Goal: Task Accomplishment & Management: Use online tool/utility

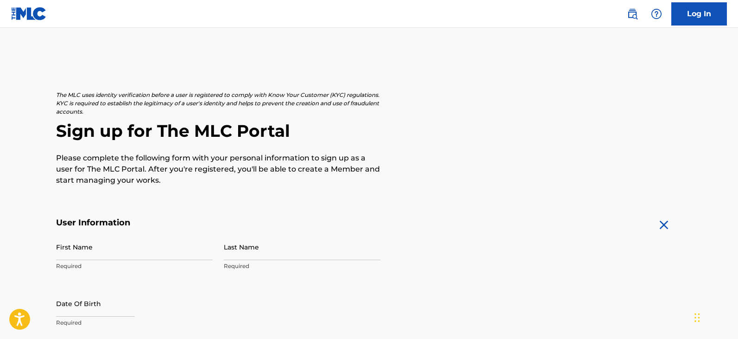
click at [24, 12] on img at bounding box center [29, 13] width 36 height 13
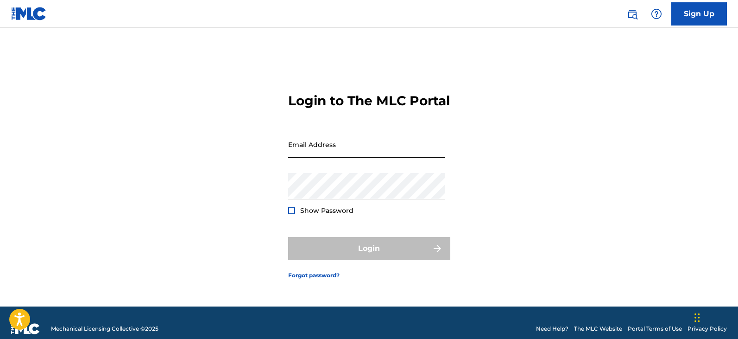
click at [310, 158] on input "Email Address" at bounding box center [366, 144] width 157 height 26
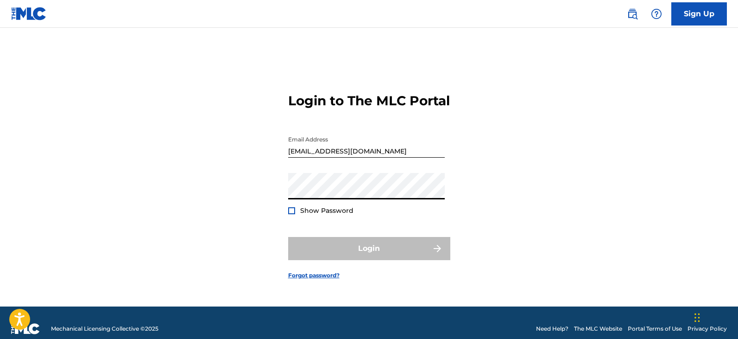
click at [293, 215] on div "Show Password" at bounding box center [320, 210] width 65 height 9
type input "[EMAIL_ADDRESS][DOMAIN_NAME]"
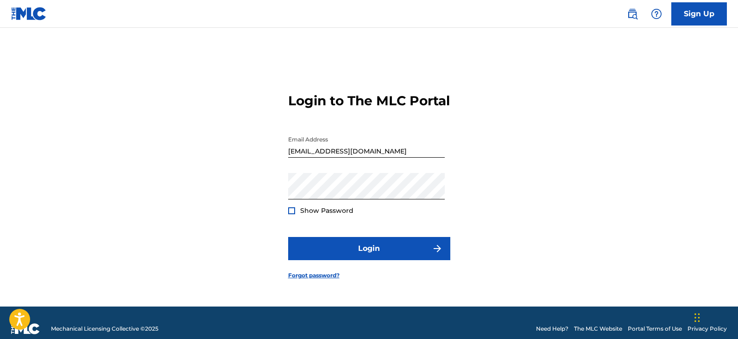
drag, startPoint x: 292, startPoint y: 215, endPoint x: 301, endPoint y: 224, distance: 13.4
click at [292, 215] on div "Show Password" at bounding box center [320, 210] width 65 height 9
click at [290, 214] on div at bounding box center [291, 210] width 7 height 7
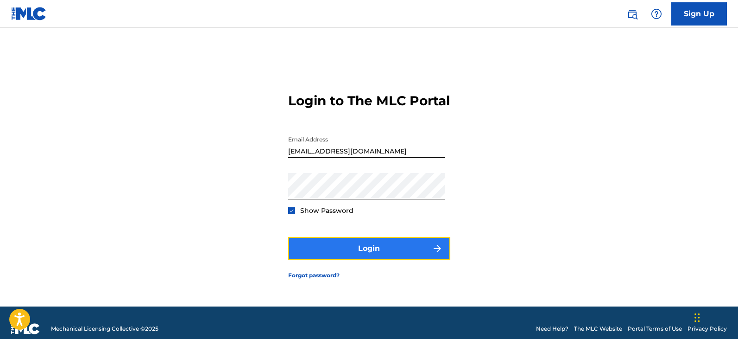
click at [389, 254] on button "Login" at bounding box center [369, 248] width 162 height 23
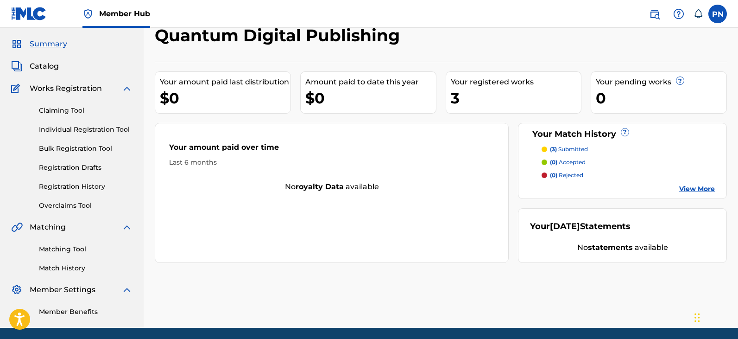
scroll to position [59, 0]
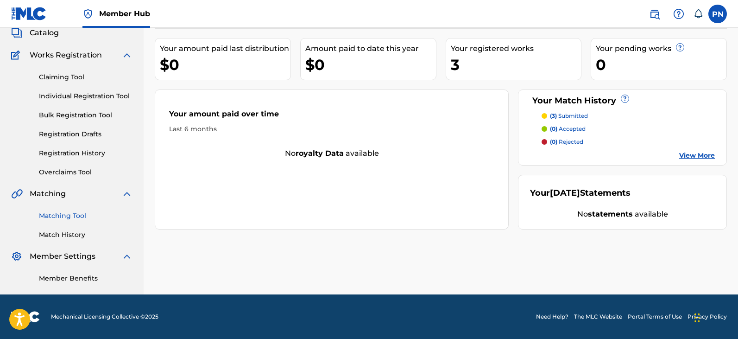
click at [70, 216] on link "Matching Tool" at bounding box center [86, 216] width 94 height 10
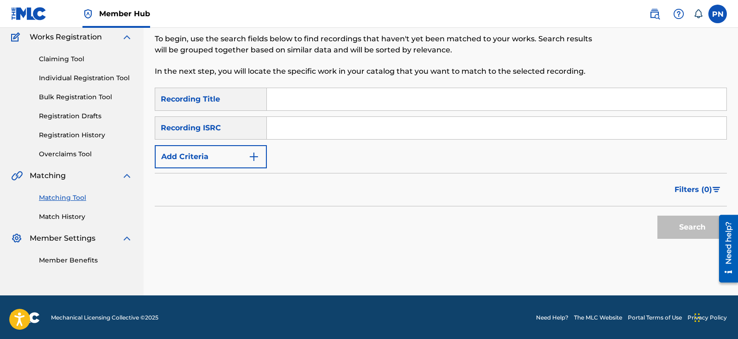
scroll to position [78, 0]
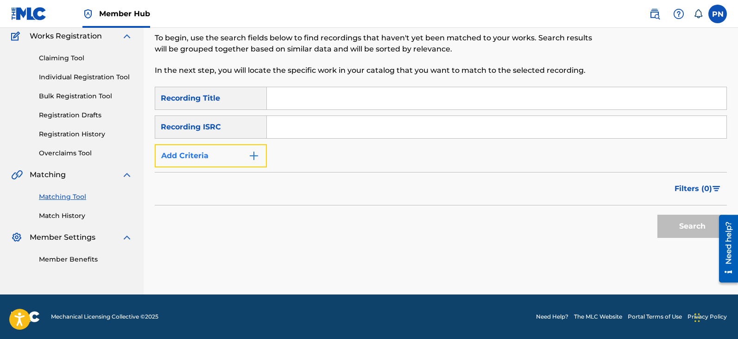
click at [251, 156] on img "Search Form" at bounding box center [253, 155] width 11 height 11
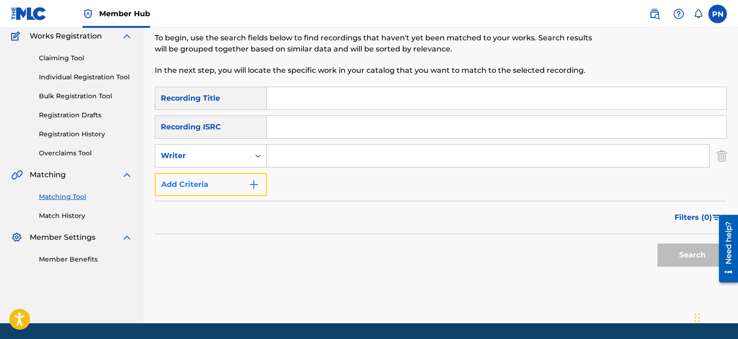
click at [254, 187] on img "Search Form" at bounding box center [253, 184] width 11 height 11
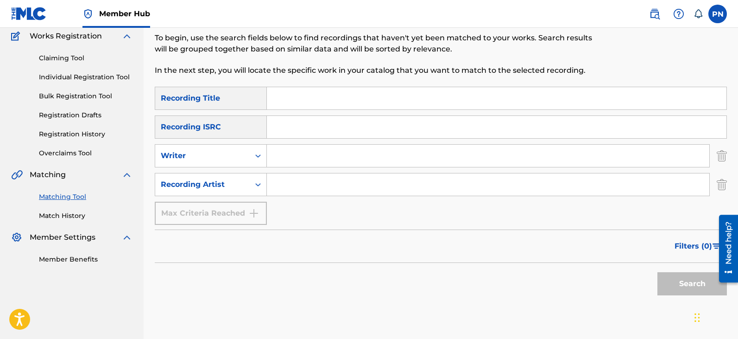
click at [290, 182] on input "Search Form" at bounding box center [488, 184] width 443 height 22
click at [303, 184] on input "Search Form" at bounding box center [488, 184] width 443 height 22
paste input "М. [PERSON_NAME]"
type input "М. [PERSON_NAME]"
click at [678, 289] on button "Search" at bounding box center [693, 283] width 70 height 23
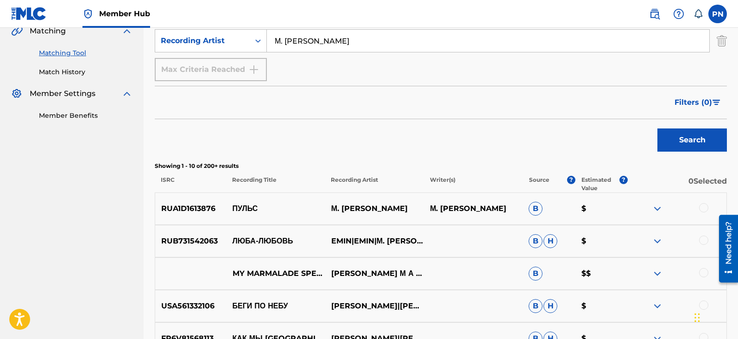
scroll to position [295, 0]
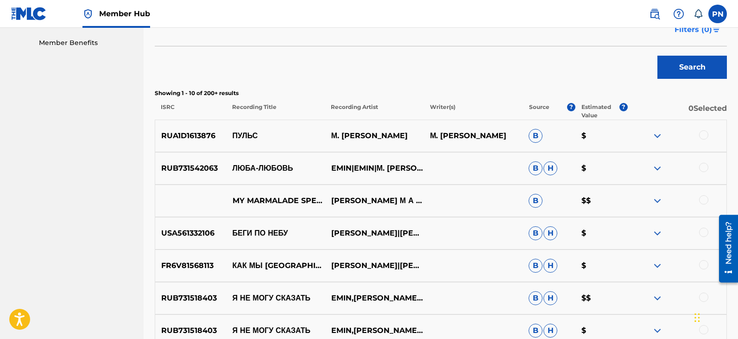
click at [696, 30] on span "Filters ( 0 )" at bounding box center [694, 29] width 38 height 11
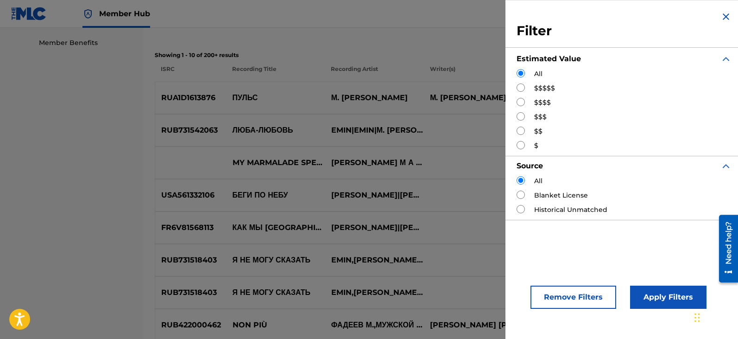
click at [522, 87] on input "Search Form" at bounding box center [521, 87] width 8 height 8
radio input "true"
click at [660, 301] on button "Apply Filters" at bounding box center [668, 296] width 76 height 23
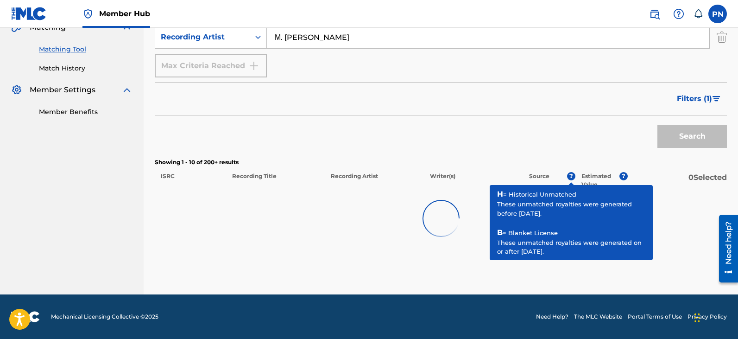
scroll to position [199, 0]
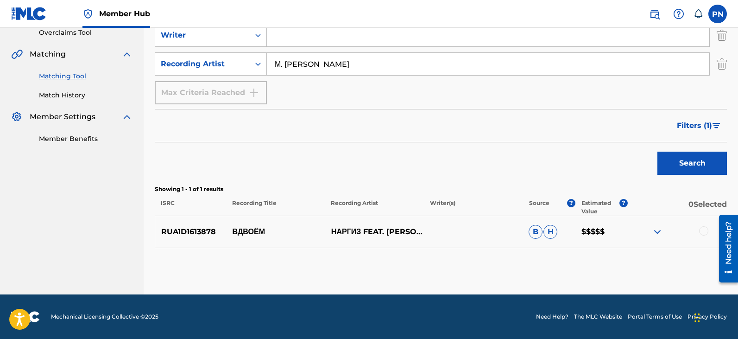
drag, startPoint x: 350, startPoint y: 72, endPoint x: 234, endPoint y: 77, distance: 116.9
click at [234, 77] on div "SearchWithCriteria08fe80cf-c7bc-4b84-91a4-c89870a028f6 Recording Title SearchWi…" at bounding box center [441, 35] width 572 height 138
drag, startPoint x: 702, startPoint y: 124, endPoint x: 697, endPoint y: 135, distance: 12.0
click at [699, 135] on button "Filters ( 1 )" at bounding box center [700, 125] width 56 height 23
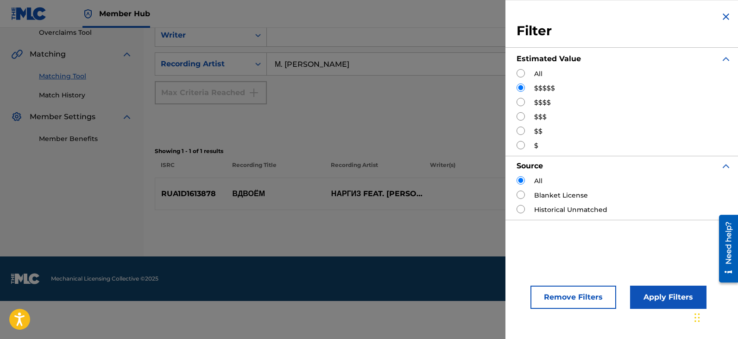
scroll to position [161, 0]
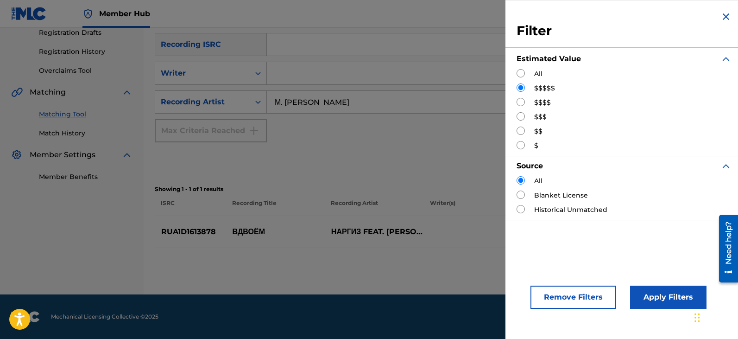
click at [520, 104] on input "Search Form" at bounding box center [521, 102] width 8 height 8
radio input "true"
click at [668, 298] on button "Apply Filters" at bounding box center [668, 296] width 76 height 23
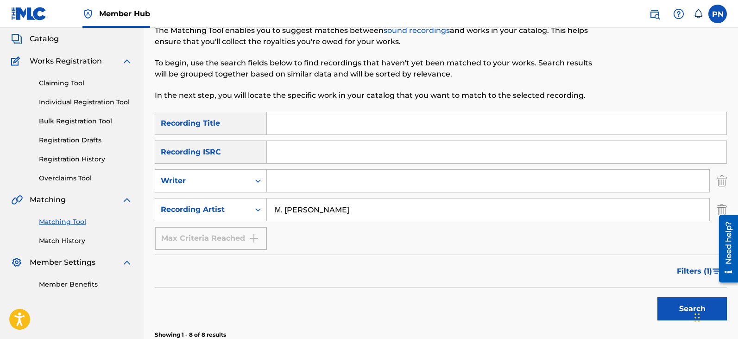
scroll to position [0, 0]
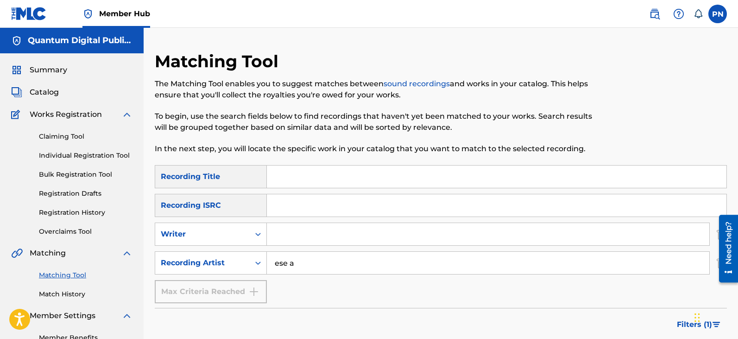
type input "ese a"
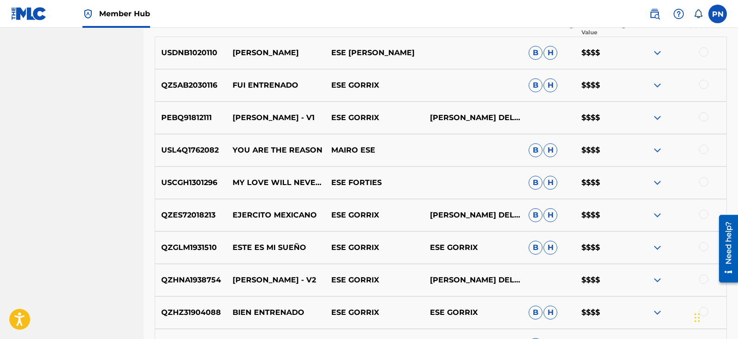
scroll to position [432, 0]
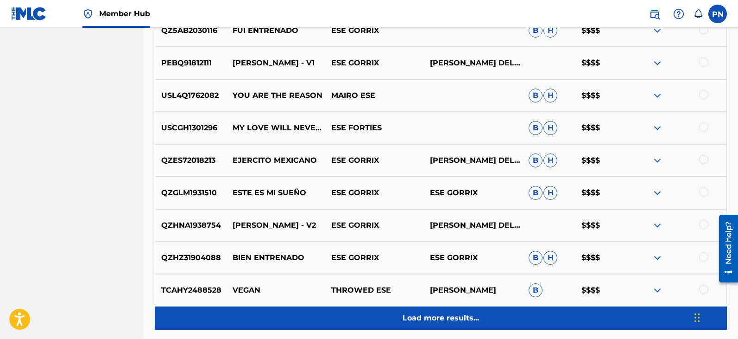
click at [433, 326] on div "Load more results..." at bounding box center [441, 317] width 572 height 23
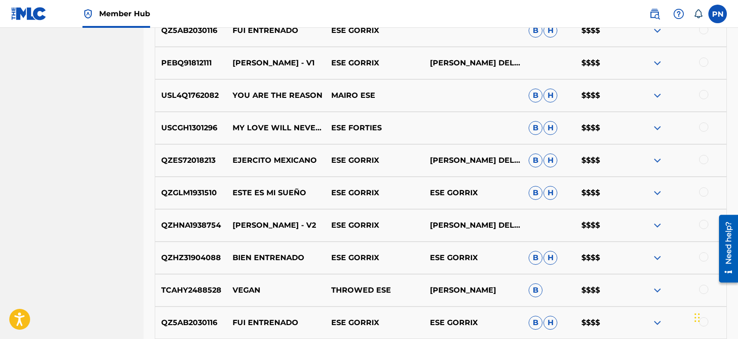
click at [691, 101] on div "USL4Q1762082 YOU ARE THE REASON MAIRO ESE B H $$$$" at bounding box center [441, 95] width 572 height 32
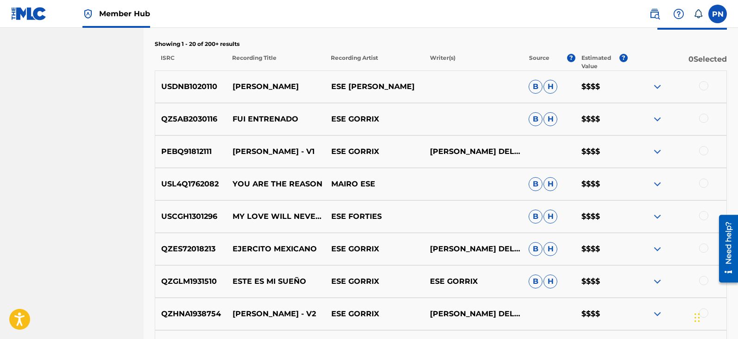
scroll to position [108, 0]
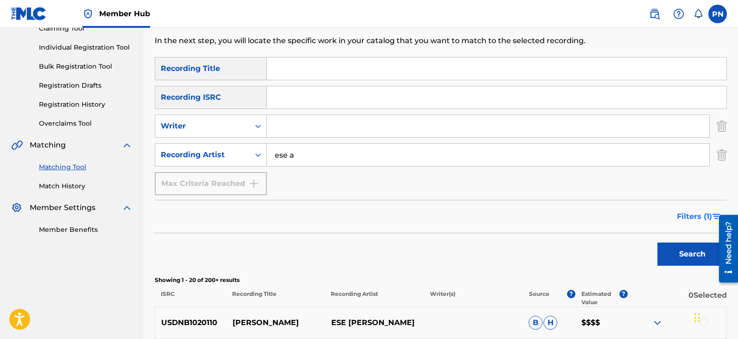
click at [696, 213] on span "Filters ( 1 )" at bounding box center [694, 216] width 35 height 11
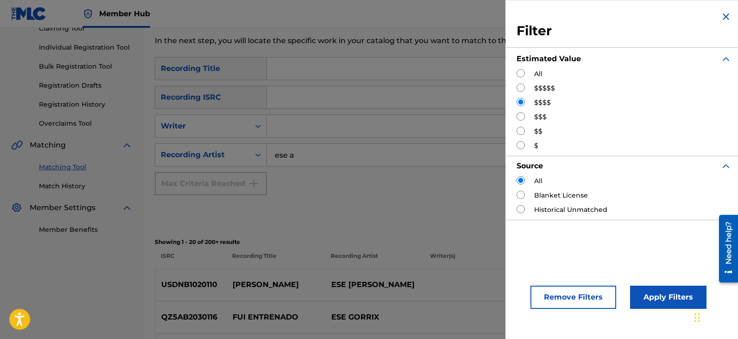
click at [519, 72] on input "Search Form" at bounding box center [521, 73] width 8 height 8
radio input "true"
click at [522, 88] on input "Search Form" at bounding box center [521, 87] width 8 height 8
radio input "true"
click at [673, 296] on button "Apply Filters" at bounding box center [668, 296] width 76 height 23
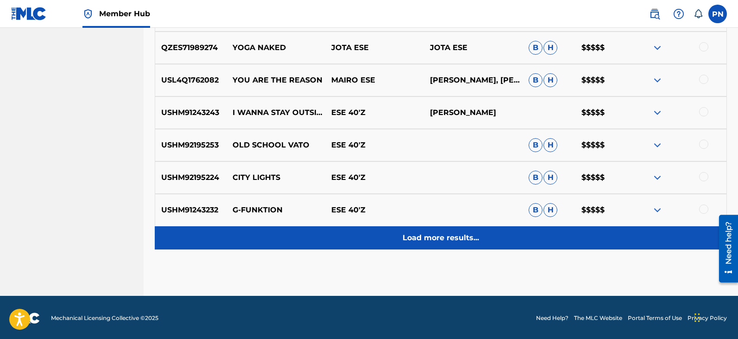
scroll to position [514, 0]
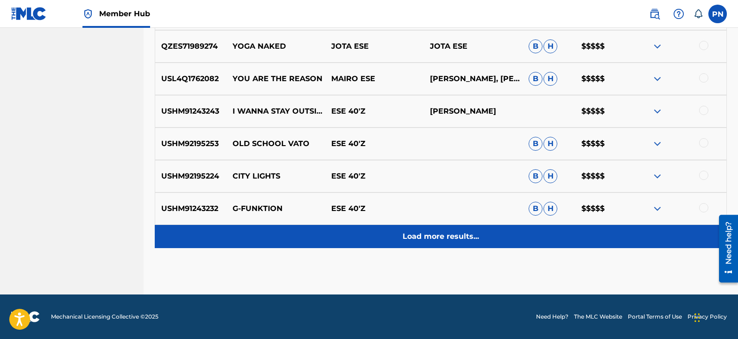
click at [451, 231] on p "Load more results..." at bounding box center [441, 236] width 76 height 11
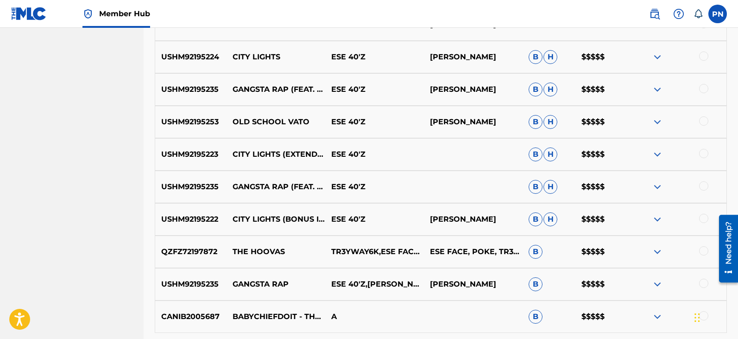
scroll to position [838, 0]
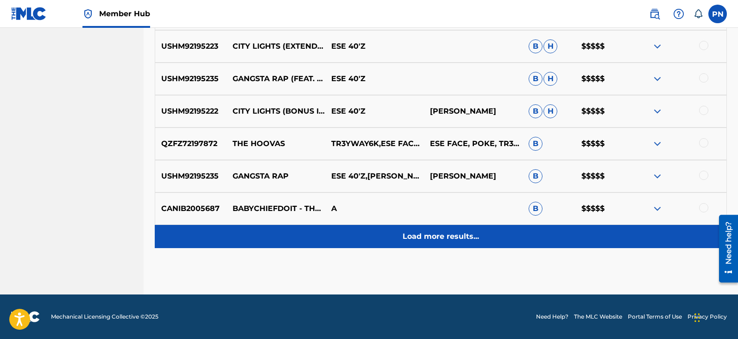
click at [430, 238] on p "Load more results..." at bounding box center [441, 236] width 76 height 11
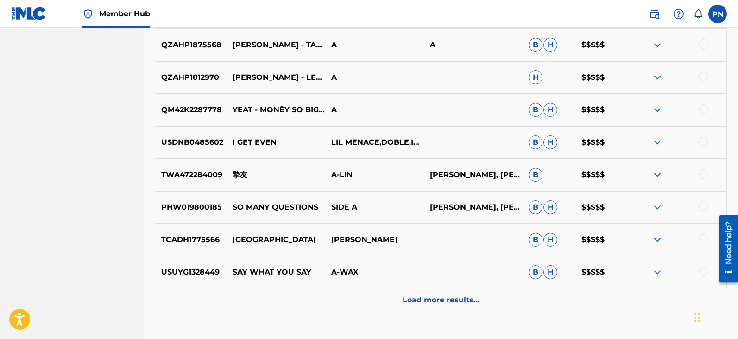
scroll to position [1163, 0]
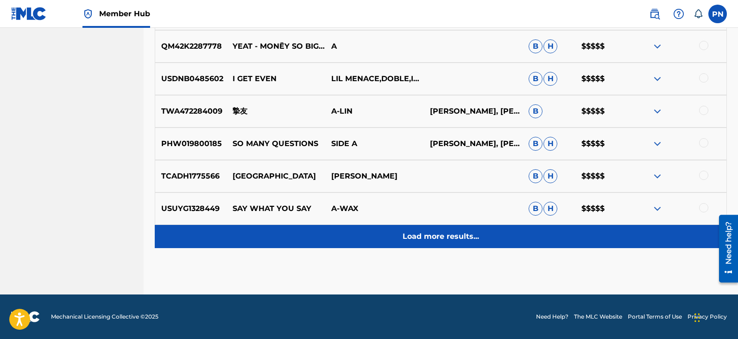
click at [439, 235] on p "Load more results..." at bounding box center [441, 236] width 76 height 11
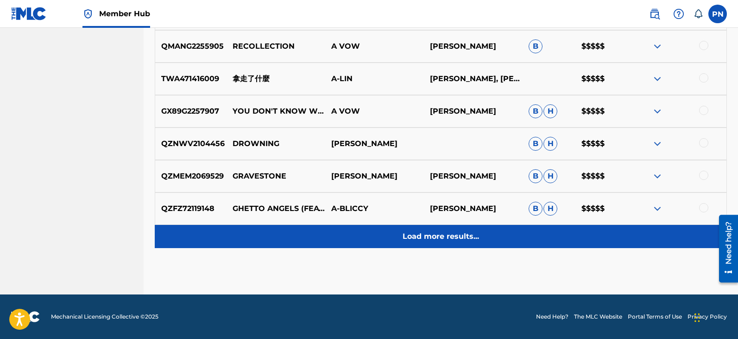
click at [431, 233] on p "Load more results..." at bounding box center [441, 236] width 76 height 11
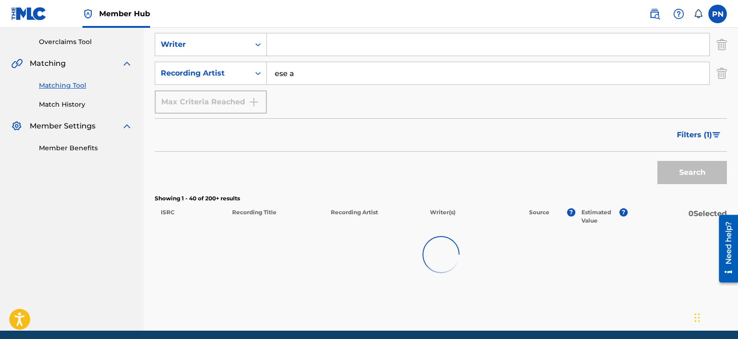
scroll to position [0, 0]
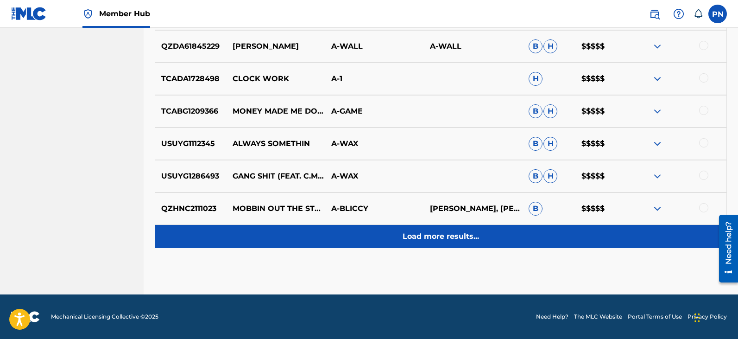
click at [456, 236] on p "Load more results..." at bounding box center [441, 236] width 76 height 11
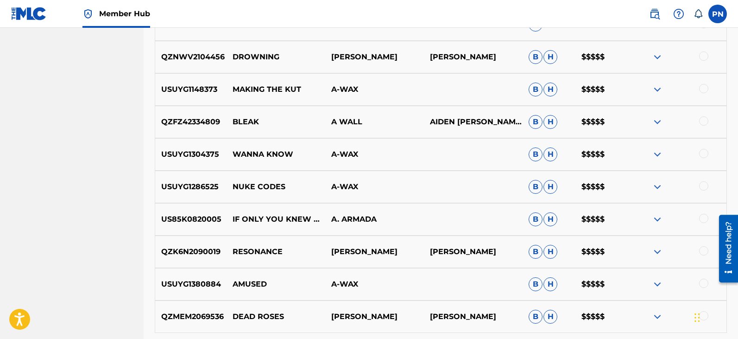
scroll to position [2136, 0]
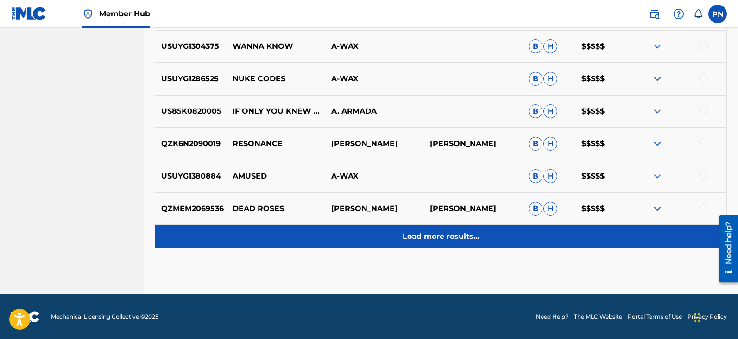
click at [443, 229] on div "Load more results..." at bounding box center [441, 236] width 572 height 23
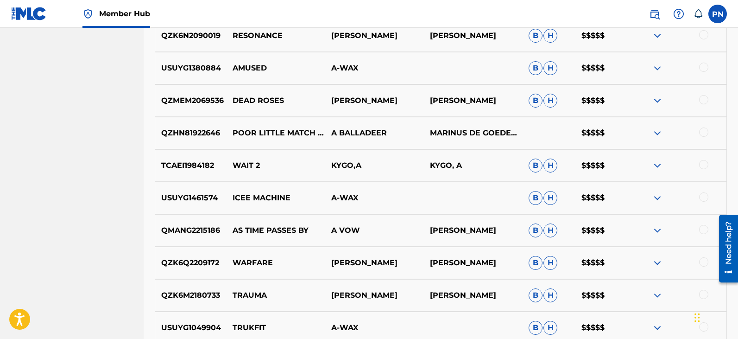
scroll to position [2460, 0]
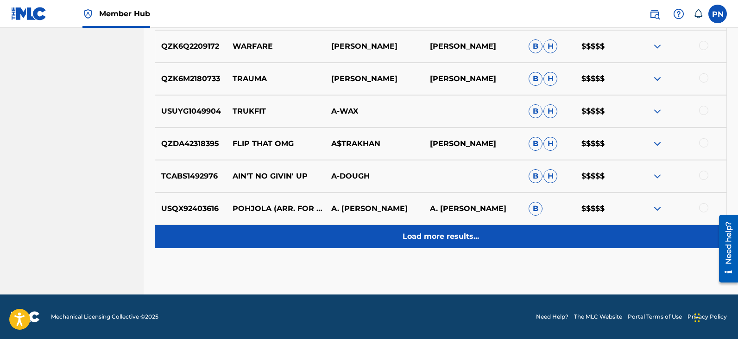
click at [454, 234] on p "Load more results..." at bounding box center [441, 236] width 76 height 11
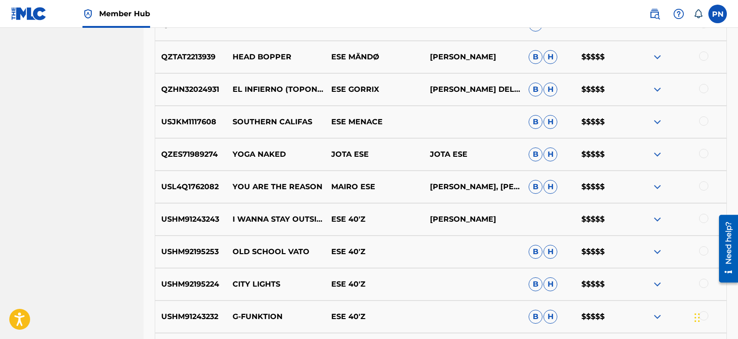
scroll to position [0, 0]
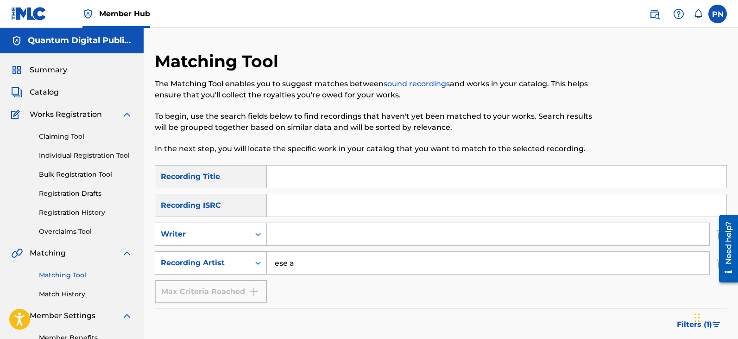
drag, startPoint x: 313, startPoint y: 266, endPoint x: 206, endPoint y: 266, distance: 107.1
click at [206, 266] on div "SearchWithCriteriae4084e8f-9131-49d5-b3c7-3a9d2a8c1890 Recording Artist ese a" at bounding box center [441, 262] width 572 height 23
drag, startPoint x: 329, startPoint y: 257, endPoint x: 251, endPoint y: 260, distance: 77.9
click at [245, 260] on div "SearchWithCriteriae4084e8f-9131-49d5-b3c7-3a9d2a8c1890 Recording Artist pisi" at bounding box center [441, 262] width 572 height 23
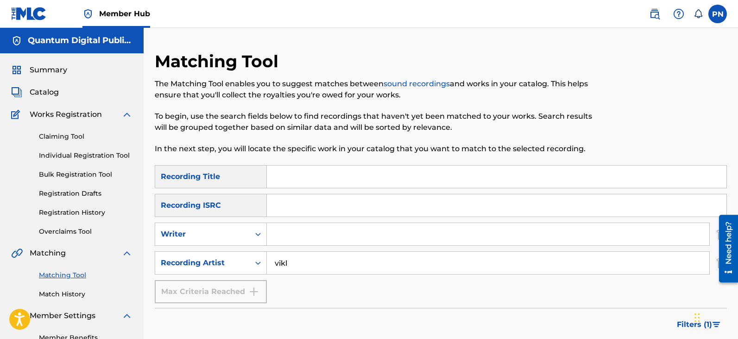
drag, startPoint x: 311, startPoint y: 260, endPoint x: 219, endPoint y: 262, distance: 92.7
click at [219, 262] on div "SearchWithCriteriae4084e8f-9131-49d5-b3c7-3a9d2a8c1890 Recording Artist [PERSON…" at bounding box center [441, 262] width 572 height 23
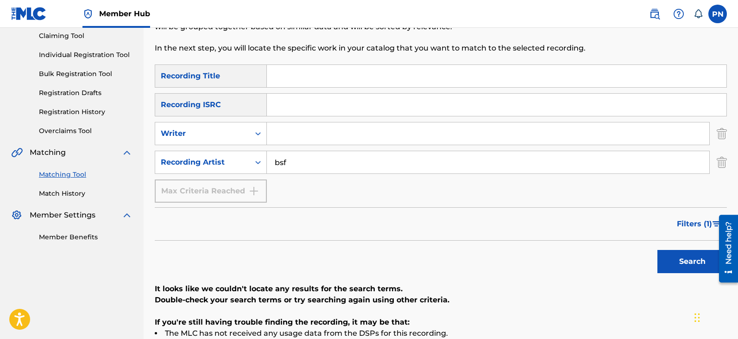
scroll to position [108, 0]
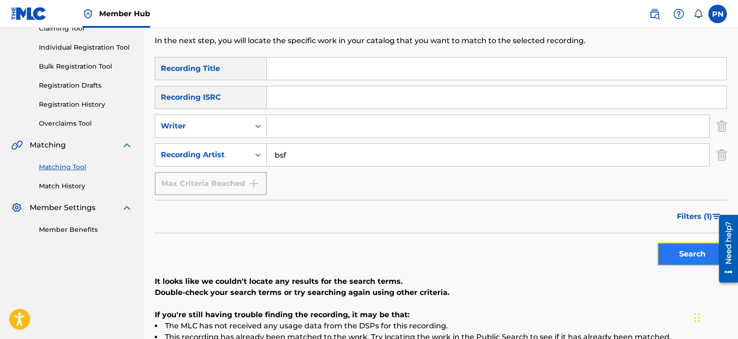
click at [676, 264] on button "Search" at bounding box center [693, 253] width 70 height 23
click at [697, 216] on span "Filters ( 1 )" at bounding box center [694, 216] width 35 height 11
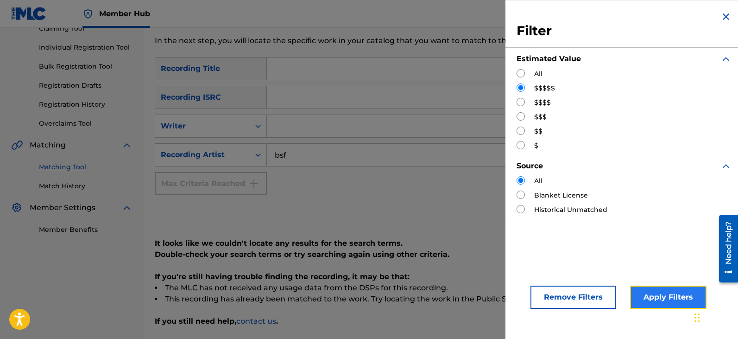
click at [660, 297] on button "Apply Filters" at bounding box center [668, 296] width 76 height 23
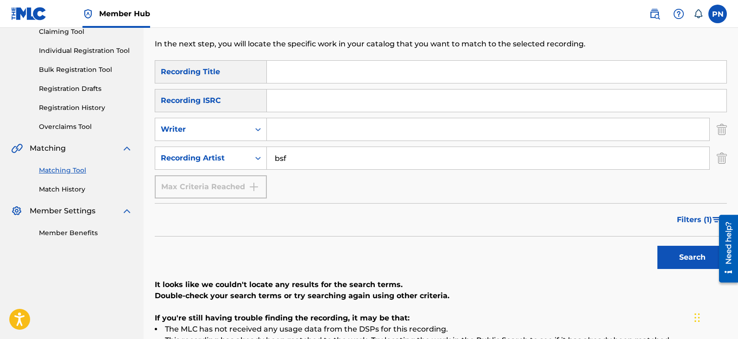
scroll to position [0, 0]
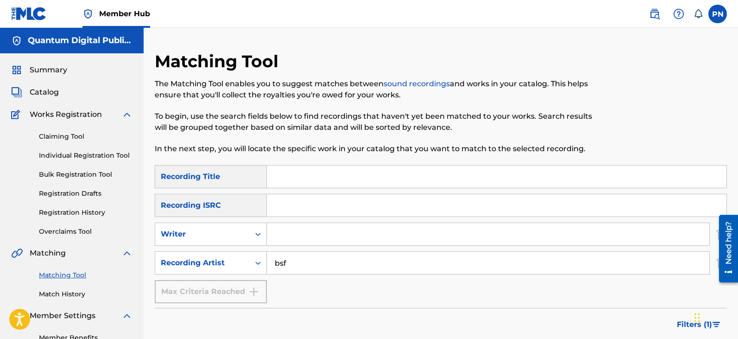
click at [297, 229] on input "Search Form" at bounding box center [488, 234] width 443 height 22
drag, startPoint x: 311, startPoint y: 265, endPoint x: 28, endPoint y: 251, distance: 284.0
click at [60, 262] on main "Quantum Digital Publishing Summary Catalog Works Registration Claiming Tool Ind…" at bounding box center [369, 273] width 738 height 491
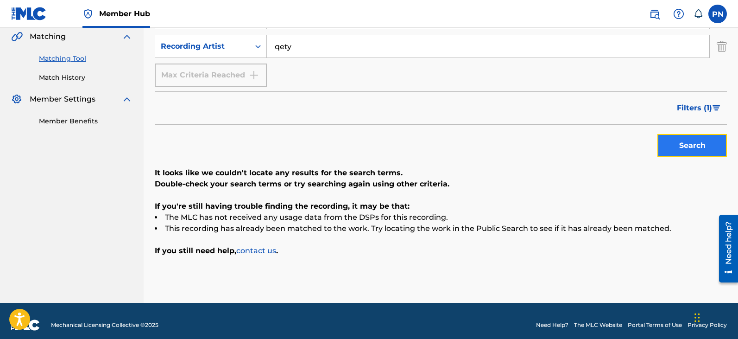
click at [697, 150] on button "Search" at bounding box center [693, 145] width 70 height 23
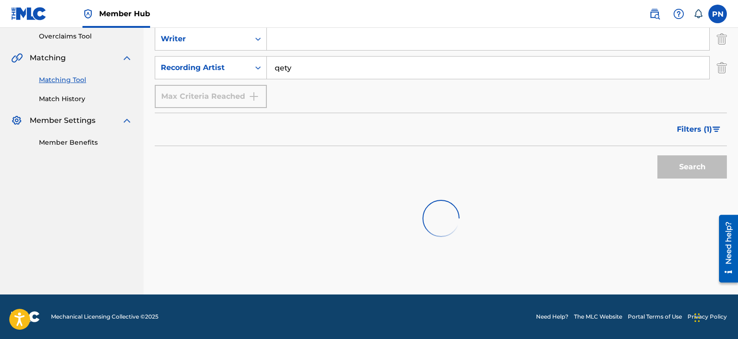
scroll to position [216, 0]
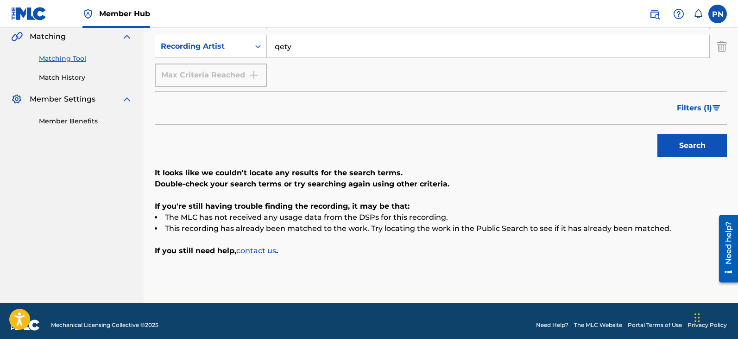
drag, startPoint x: 346, startPoint y: 51, endPoint x: 158, endPoint y: 83, distance: 190.9
click at [158, 83] on div "SearchWithCriteria08fe80cf-c7bc-4b84-91a4-c89870a028f6 Recording Title SearchWi…" at bounding box center [441, 18] width 572 height 138
drag, startPoint x: 49, startPoint y: 98, endPoint x: 0, endPoint y: 109, distance: 49.9
drag, startPoint x: 31, startPoint y: 96, endPoint x: 47, endPoint y: 96, distance: 15.8
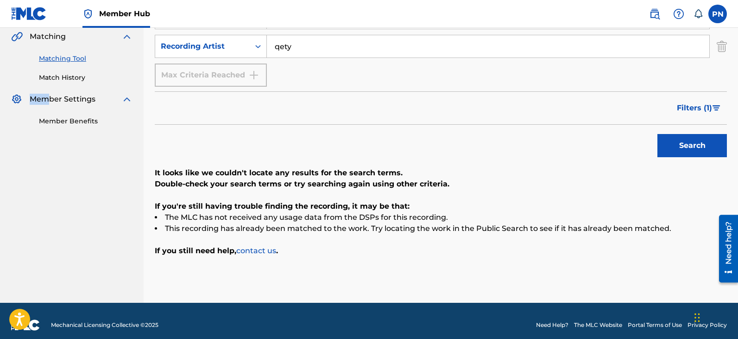
click at [47, 96] on span "Member Settings" at bounding box center [63, 99] width 66 height 11
copy span "Mem"
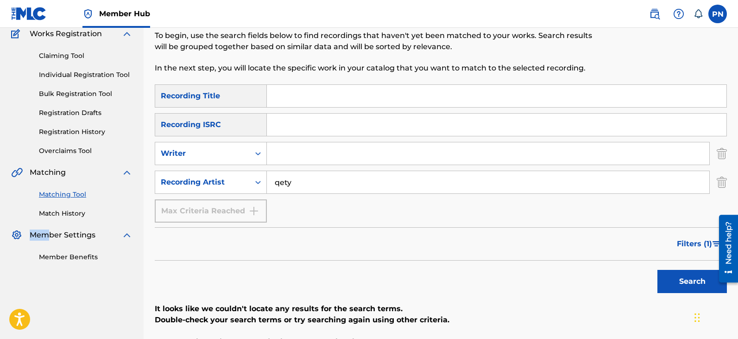
scroll to position [0, 0]
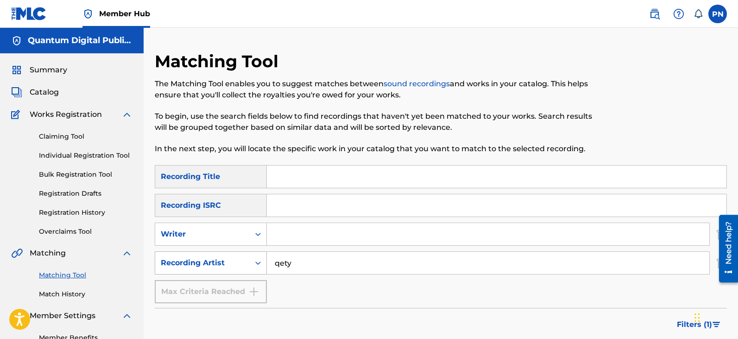
drag, startPoint x: 315, startPoint y: 262, endPoint x: 216, endPoint y: 270, distance: 99.0
click at [216, 270] on div "SearchWithCriteriae4084e8f-9131-49d5-b3c7-3a9d2a8c1890 Recording Artist qety" at bounding box center [441, 262] width 572 height 23
paste input "Mem"
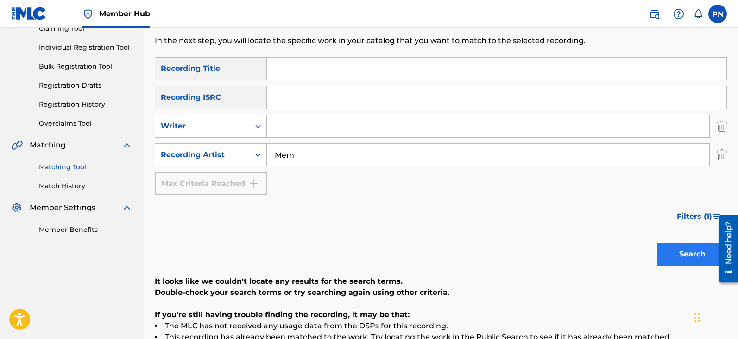
type input "Mem"
click at [693, 255] on button "Search" at bounding box center [693, 253] width 70 height 23
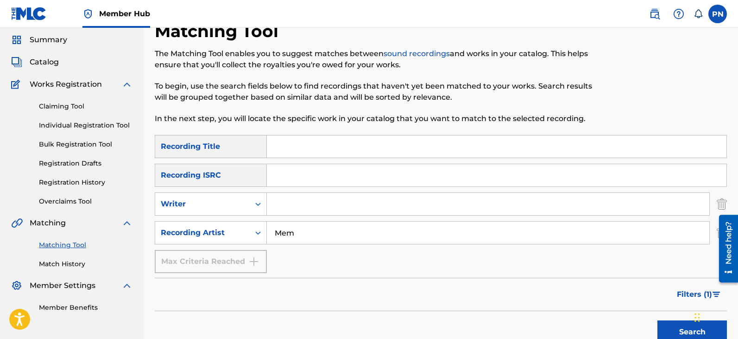
scroll to position [0, 0]
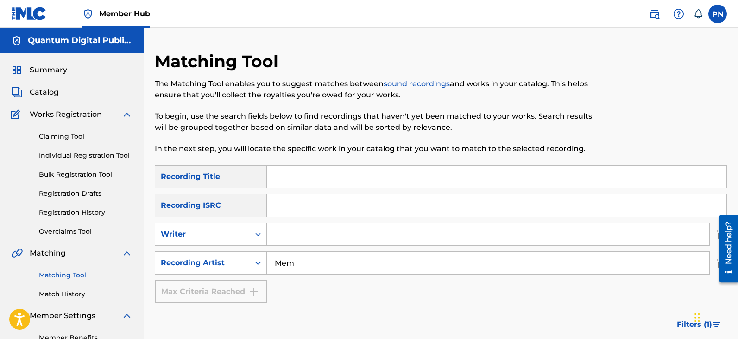
paste input "Mem"
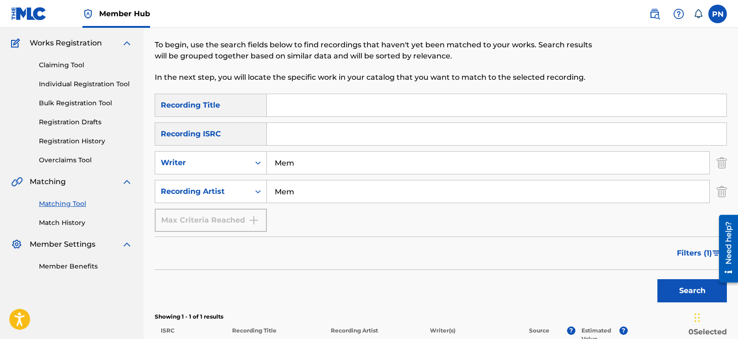
scroll to position [199, 0]
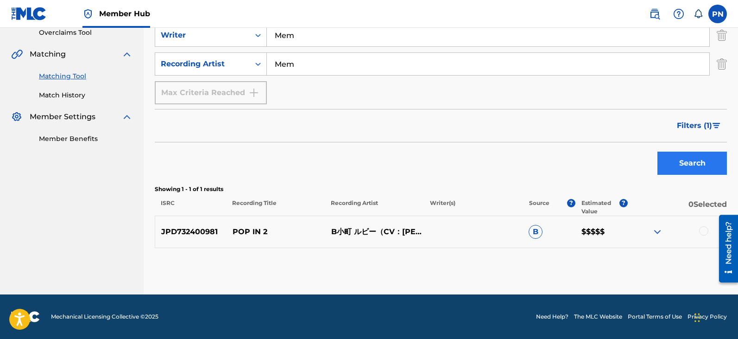
type input "Mem"
click at [666, 158] on button "Search" at bounding box center [693, 163] width 70 height 23
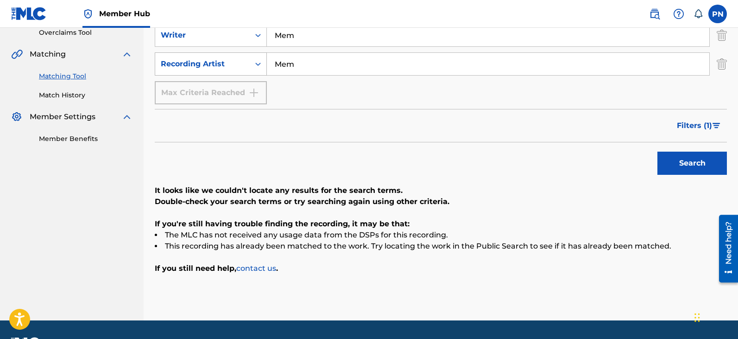
drag, startPoint x: 344, startPoint y: 70, endPoint x: 234, endPoint y: 74, distance: 110.3
click at [217, 80] on div "SearchWithCriteria08fe80cf-c7bc-4b84-91a4-c89870a028f6 Recording Title SearchWi…" at bounding box center [441, 35] width 572 height 138
drag, startPoint x: 273, startPoint y: 246, endPoint x: 308, endPoint y: 247, distance: 35.7
click at [303, 246] on li "This recording has already been matched to the work. Try locating the work in t…" at bounding box center [441, 246] width 572 height 11
drag, startPoint x: 305, startPoint y: 66, endPoint x: 278, endPoint y: 77, distance: 29.5
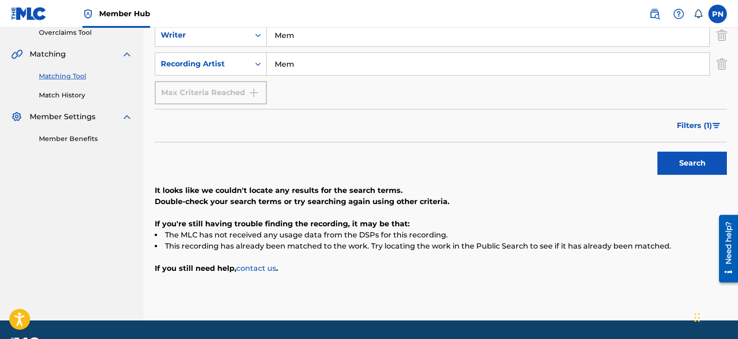
click at [278, 77] on div "SearchWithCriteria08fe80cf-c7bc-4b84-91a4-c89870a028f6 Recording Title SearchWi…" at bounding box center [441, 35] width 572 height 138
drag, startPoint x: 287, startPoint y: 61, endPoint x: 243, endPoint y: 249, distance: 193.1
click at [241, 246] on div "It looks like we couldn't locate any results for the search terms. Double-check…" at bounding box center [441, 229] width 572 height 89
click at [449, 252] on div "It looks like we couldn't locate any results for the search terms. Double-check…" at bounding box center [441, 229] width 572 height 89
drag, startPoint x: 449, startPoint y: 247, endPoint x: 478, endPoint y: 260, distance: 31.8
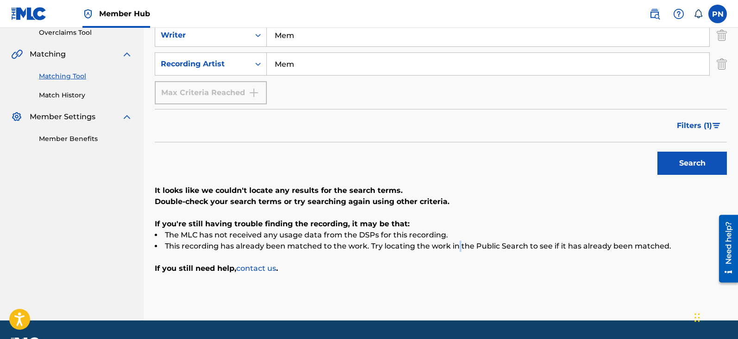
click at [452, 246] on li "This recording has already been matched to the work. Try locating the work in t…" at bounding box center [441, 246] width 572 height 11
click at [357, 278] on div "Matching Tool The Matching Tool enables you to suggest matches between sound re…" at bounding box center [441, 86] width 572 height 468
drag, startPoint x: 383, startPoint y: 244, endPoint x: 443, endPoint y: 247, distance: 59.9
click at [409, 249] on li "This recording has already been matched to the work. Try locating the work in t…" at bounding box center [441, 246] width 572 height 11
copy li "ating t"
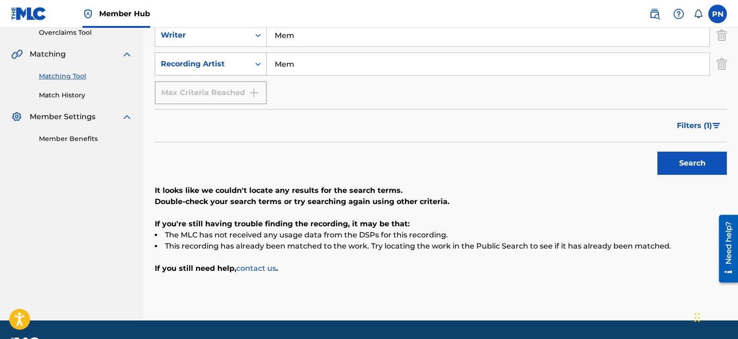
drag, startPoint x: 313, startPoint y: 74, endPoint x: 256, endPoint y: 63, distance: 58.1
click at [256, 63] on div "SearchWithCriteriae4084e8f-9131-49d5-b3c7-3a9d2a8c1890 Recording Artist Mem" at bounding box center [441, 63] width 572 height 23
paste input "ating t"
drag, startPoint x: 311, startPoint y: 64, endPoint x: 330, endPoint y: 126, distance: 64.2
click at [330, 126] on form "SearchWithCriteria08fe80cf-c7bc-4b84-91a4-c89870a028f6 Recording Title SearchWi…" at bounding box center [441, 72] width 572 height 213
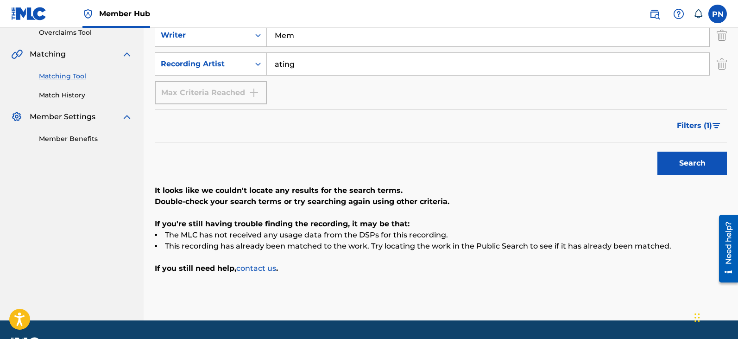
type input "ating"
drag, startPoint x: 302, startPoint y: 41, endPoint x: 248, endPoint y: 30, distance: 54.4
click at [248, 30] on div "SearchWithCriteria899bc1ab-e31f-4b25-8490-47074c2fcc19 Writer Mem" at bounding box center [441, 35] width 572 height 23
click at [701, 161] on button "Search" at bounding box center [693, 163] width 70 height 23
click at [274, 67] on input "ating" at bounding box center [488, 64] width 443 height 22
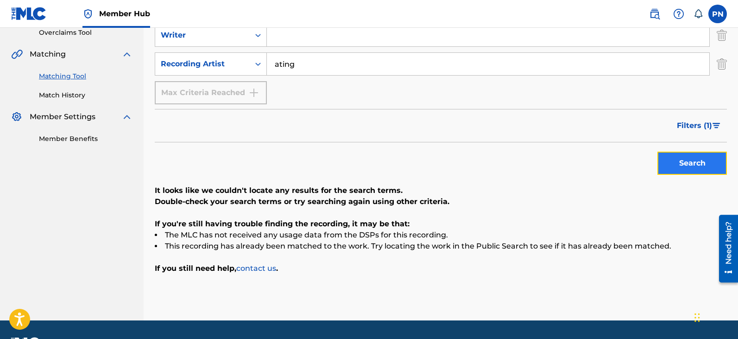
click at [701, 166] on button "Search" at bounding box center [693, 163] width 70 height 23
drag, startPoint x: 310, startPoint y: 70, endPoint x: 190, endPoint y: 52, distance: 120.9
click at [190, 52] on div "SearchWithCriteriae4084e8f-9131-49d5-b3c7-3a9d2a8c1890 Recording Artist ating" at bounding box center [441, 63] width 572 height 23
click at [658, 152] on button "Search" at bounding box center [693, 163] width 70 height 23
click at [690, 163] on button "Search" at bounding box center [693, 163] width 70 height 23
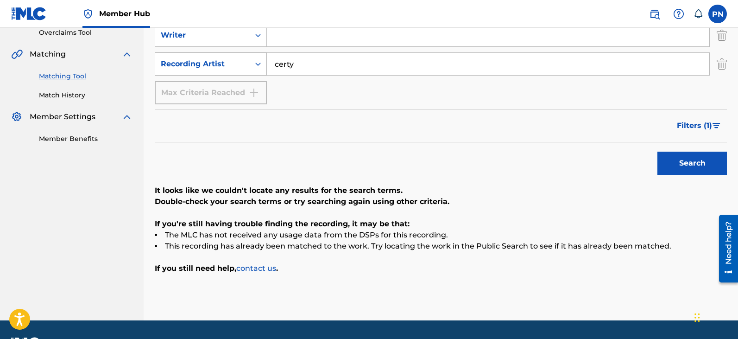
drag, startPoint x: 315, startPoint y: 65, endPoint x: 172, endPoint y: 65, distance: 142.7
click at [196, 65] on div "SearchWithCriteriae4084e8f-9131-49d5-b3c7-3a9d2a8c1890 Recording Artist certy" at bounding box center [441, 63] width 572 height 23
click at [658, 152] on button "Search" at bounding box center [693, 163] width 70 height 23
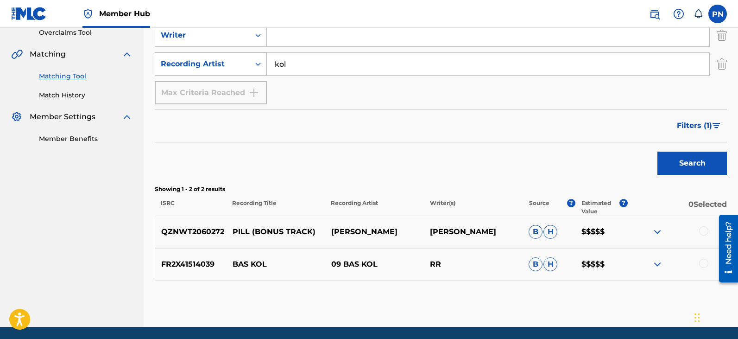
drag, startPoint x: 323, startPoint y: 61, endPoint x: 250, endPoint y: 75, distance: 74.2
click at [253, 72] on div "SearchWithCriteriae4084e8f-9131-49d5-b3c7-3a9d2a8c1890 Recording Artist kol" at bounding box center [441, 63] width 572 height 23
click at [658, 152] on button "Search" at bounding box center [693, 163] width 70 height 23
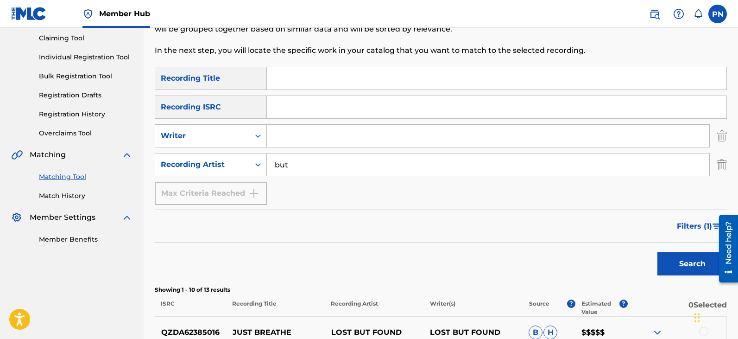
scroll to position [82, 0]
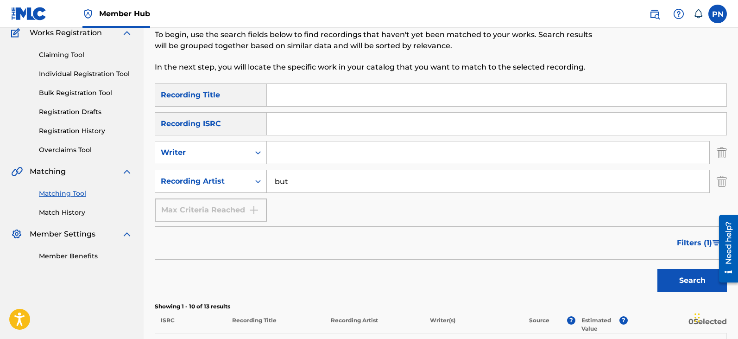
drag, startPoint x: 271, startPoint y: 181, endPoint x: 234, endPoint y: 170, distance: 38.7
click at [240, 181] on div "SearchWithCriteriae4084e8f-9131-49d5-b3c7-3a9d2a8c1890 Recording Artist but" at bounding box center [441, 181] width 572 height 23
click at [678, 275] on button "Search" at bounding box center [693, 280] width 70 height 23
click at [694, 274] on button "Search" at bounding box center [693, 280] width 70 height 23
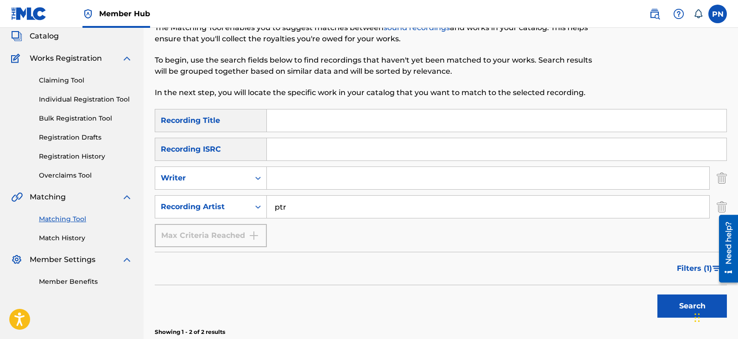
scroll to position [0, 0]
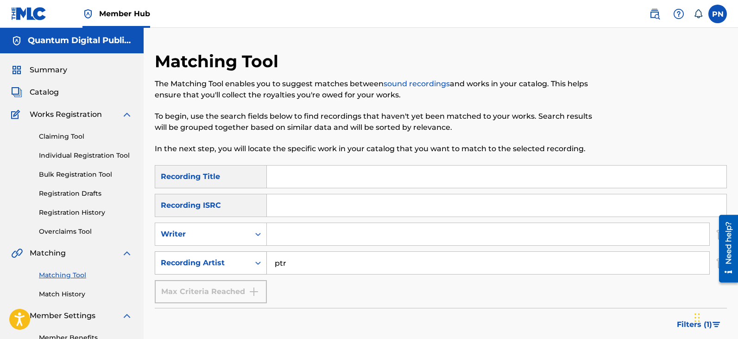
drag, startPoint x: 319, startPoint y: 272, endPoint x: 248, endPoint y: 274, distance: 71.4
click at [248, 274] on div "SearchWithCriteriae4084e8f-9131-49d5-b3c7-3a9d2a8c1890 Recording Artist ptr" at bounding box center [441, 262] width 572 height 23
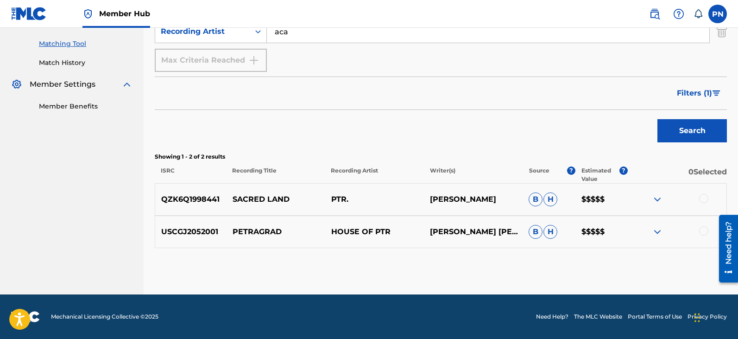
click at [707, 146] on div "Search" at bounding box center [690, 128] width 74 height 37
click at [684, 134] on button "Search" at bounding box center [693, 130] width 70 height 23
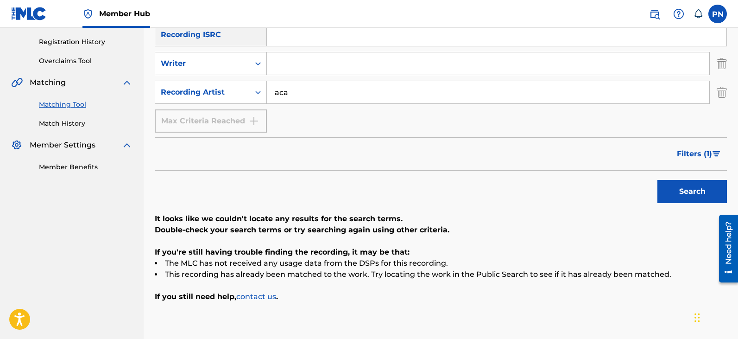
scroll to position [117, 0]
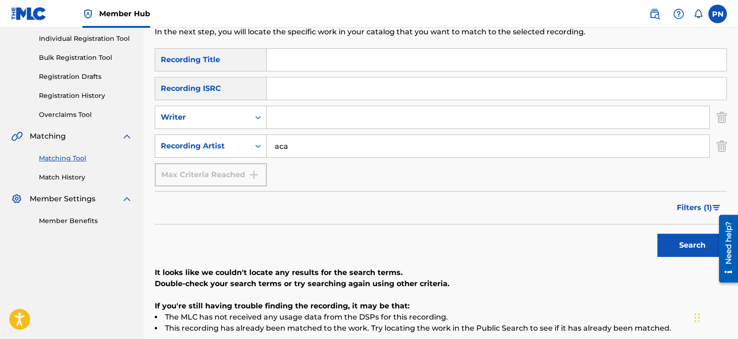
drag, startPoint x: 292, startPoint y: 151, endPoint x: 241, endPoint y: 146, distance: 50.7
click at [245, 146] on div "SearchWithCriteriae4084e8f-9131-49d5-b3c7-3a9d2a8c1890 Recording Artist aca" at bounding box center [441, 145] width 572 height 23
type input "cha"
click at [658, 234] on button "Search" at bounding box center [693, 245] width 70 height 23
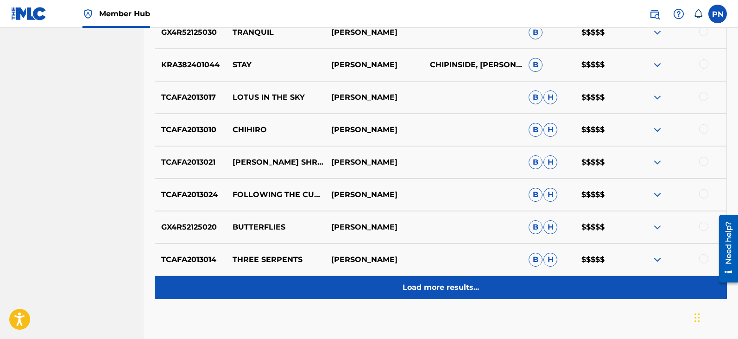
scroll to position [514, 0]
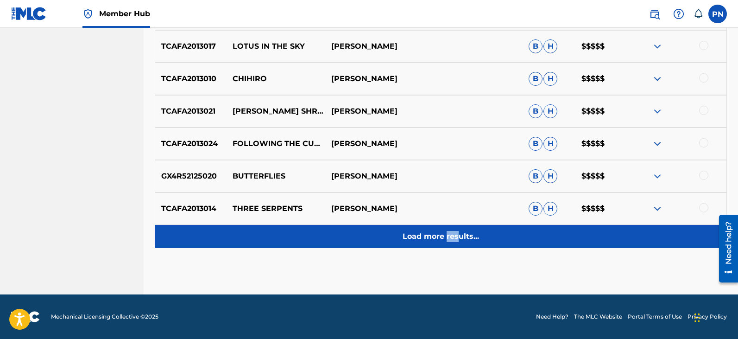
drag, startPoint x: 449, startPoint y: 235, endPoint x: 459, endPoint y: 227, distance: 12.5
click at [459, 227] on div "Load more results..." at bounding box center [441, 236] width 572 height 23
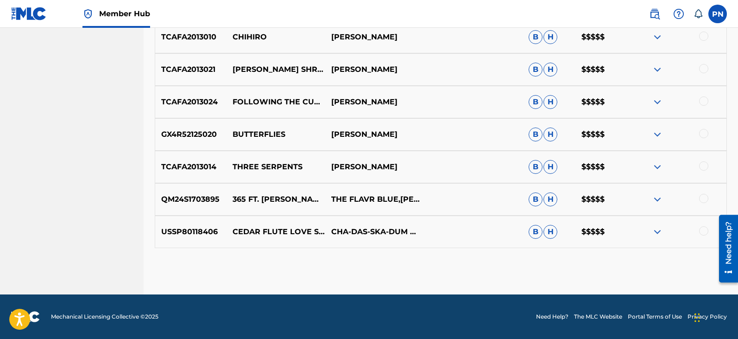
scroll to position [231, 0]
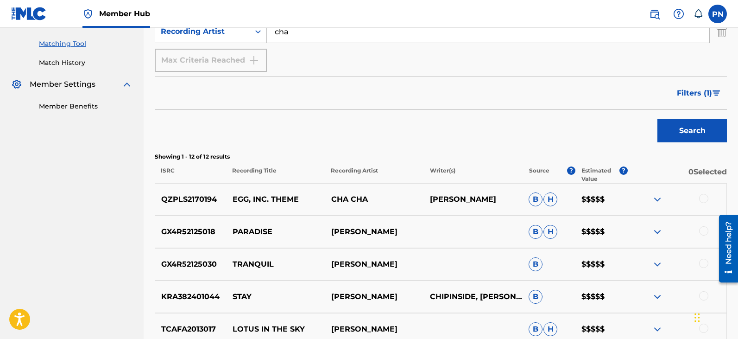
click at [655, 198] on img at bounding box center [657, 199] width 11 height 11
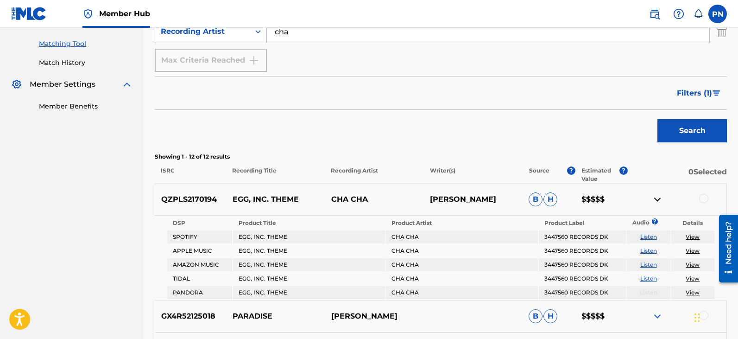
click at [688, 235] on link "View" at bounding box center [693, 236] width 14 height 7
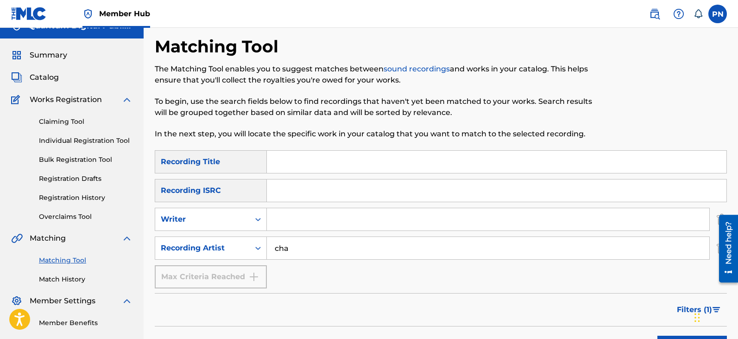
scroll to position [0, 0]
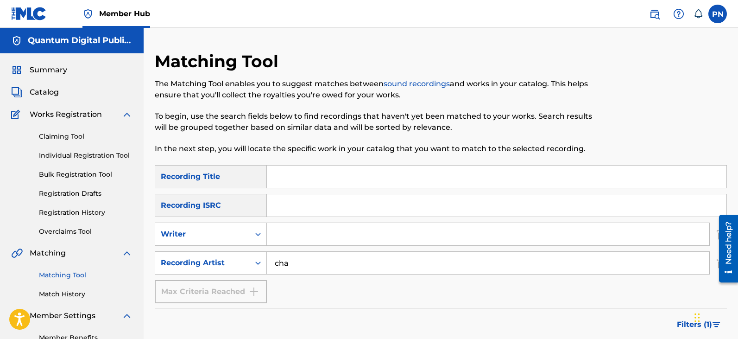
drag, startPoint x: 305, startPoint y: 260, endPoint x: 279, endPoint y: 263, distance: 26.1
click at [279, 263] on input "cha" at bounding box center [488, 263] width 443 height 22
click at [334, 263] on input "cha" at bounding box center [488, 263] width 443 height 22
drag, startPoint x: 306, startPoint y: 263, endPoint x: 227, endPoint y: 268, distance: 79.9
click at [224, 265] on div "SearchWithCriteriae4084e8f-9131-49d5-b3c7-3a9d2a8c1890 Recording Artist cha" at bounding box center [441, 262] width 572 height 23
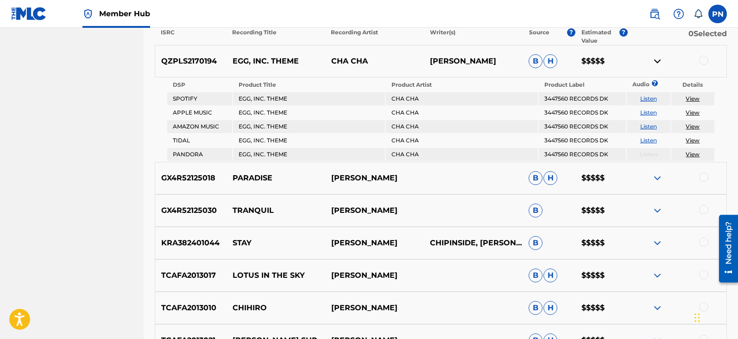
scroll to position [424, 0]
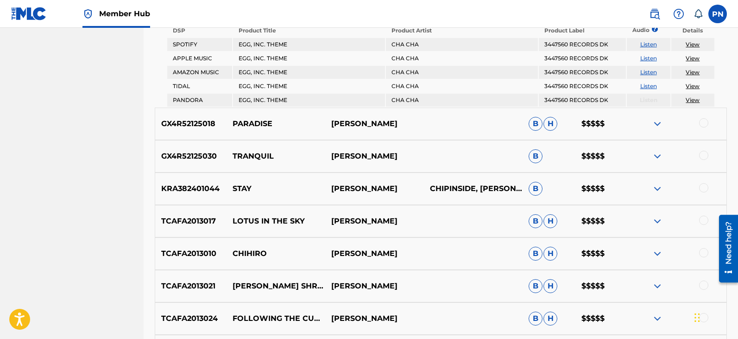
click at [657, 124] on img at bounding box center [657, 123] width 11 height 11
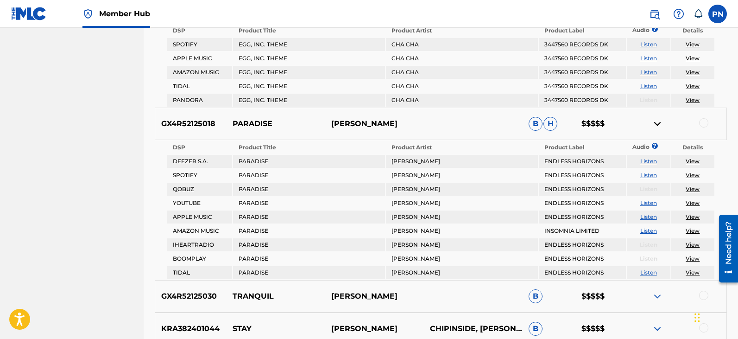
scroll to position [532, 0]
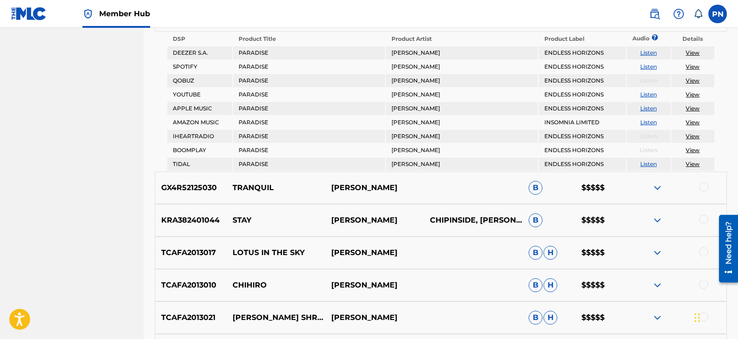
click at [696, 56] on link "View" at bounding box center [693, 52] width 14 height 7
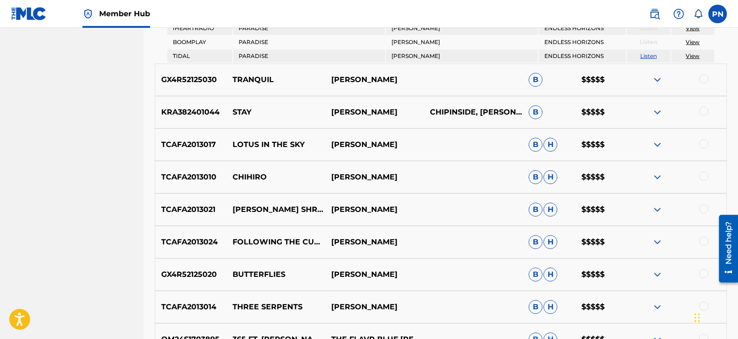
scroll to position [424, 0]
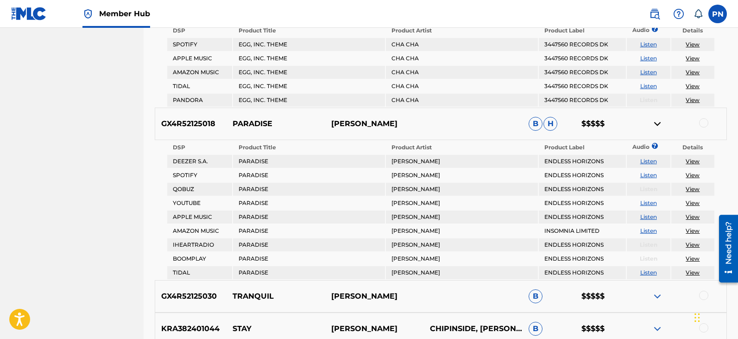
click at [651, 120] on div at bounding box center [677, 123] width 99 height 11
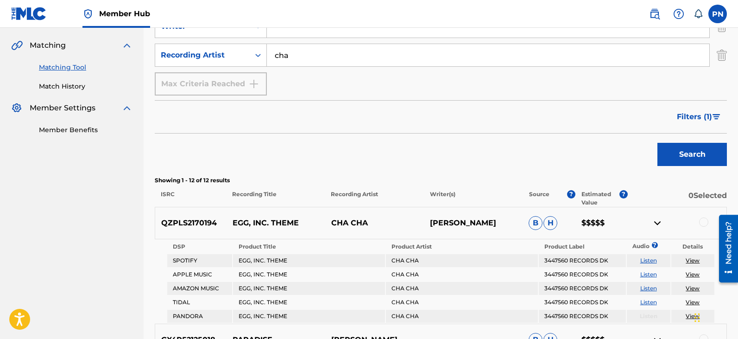
scroll to position [316, 0]
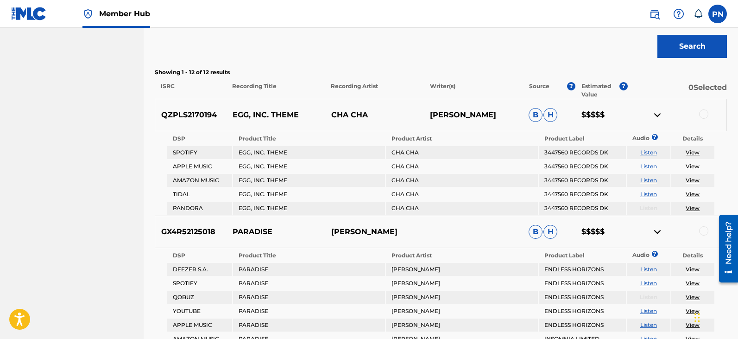
click at [654, 231] on img at bounding box center [657, 231] width 11 height 11
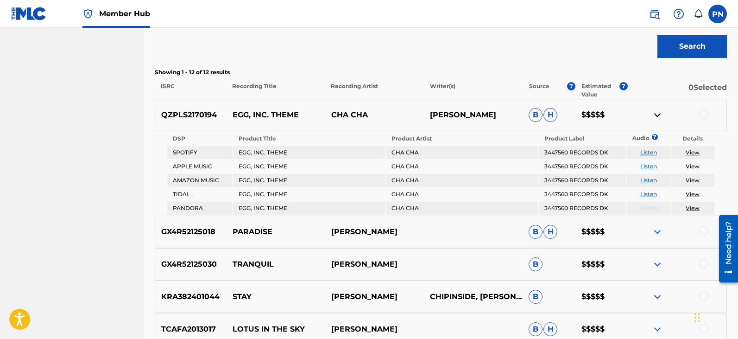
click at [659, 117] on img at bounding box center [657, 114] width 11 height 11
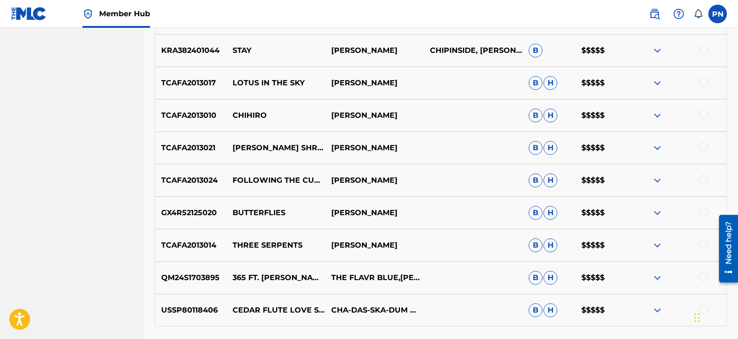
scroll to position [532, 0]
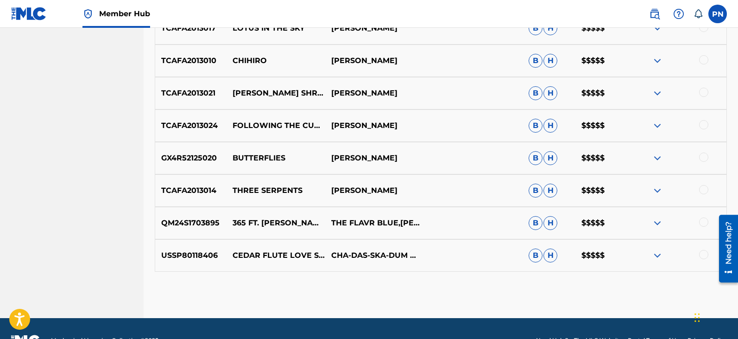
click at [652, 90] on img at bounding box center [657, 93] width 11 height 11
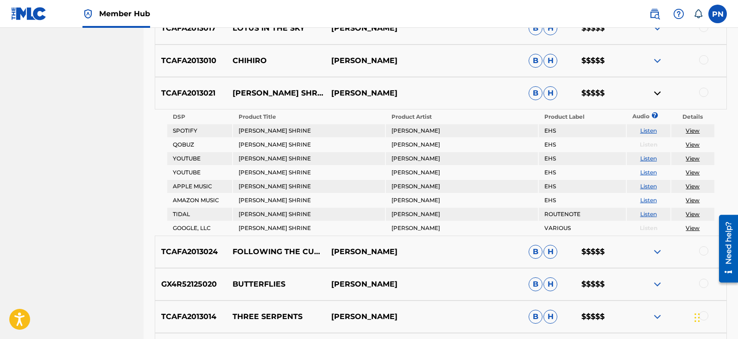
click at [650, 157] on link "Listen" at bounding box center [648, 158] width 17 height 7
click at [646, 132] on link "Listen" at bounding box center [648, 130] width 17 height 7
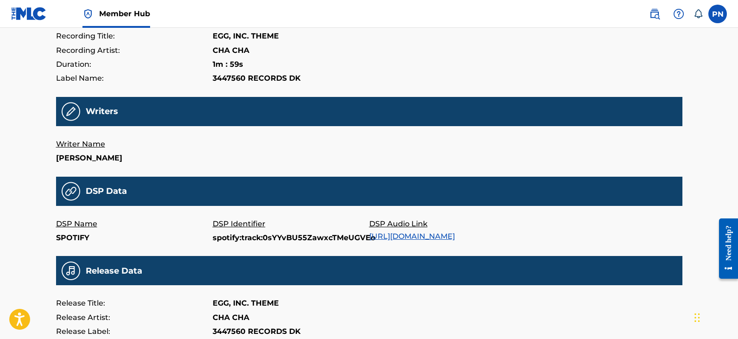
scroll to position [207, 0]
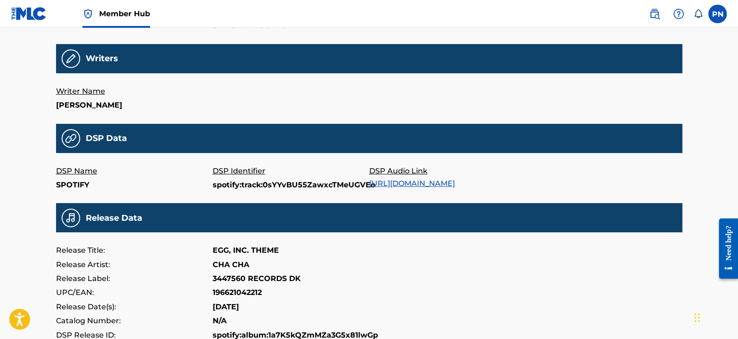
drag, startPoint x: 138, startPoint y: 108, endPoint x: 47, endPoint y: 108, distance: 90.8
click at [47, 108] on div "EGG, INC. THEME All recording data featured below has been provided to The MLC …" at bounding box center [369, 109] width 649 height 586
copy p "SEAN PAZIRANDEH"
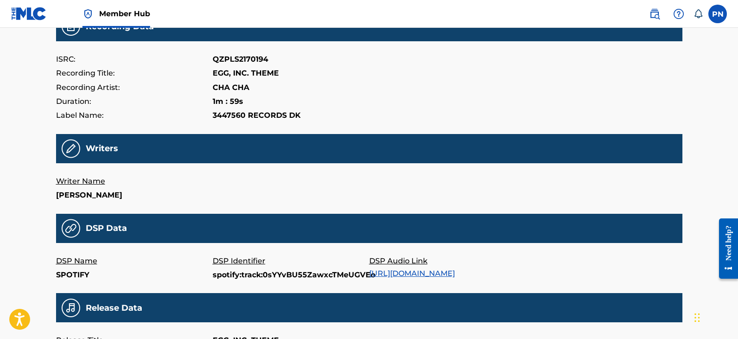
scroll to position [0, 0]
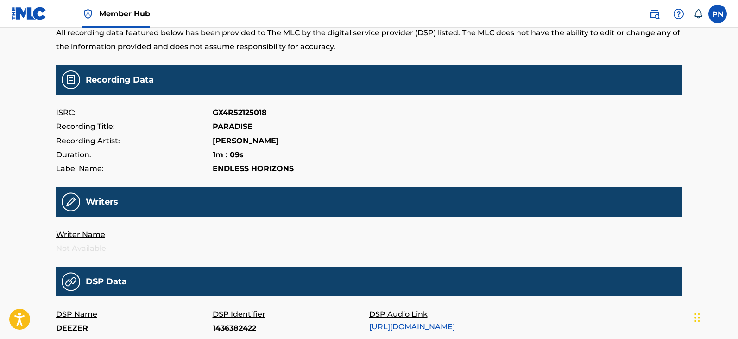
scroll to position [44, 0]
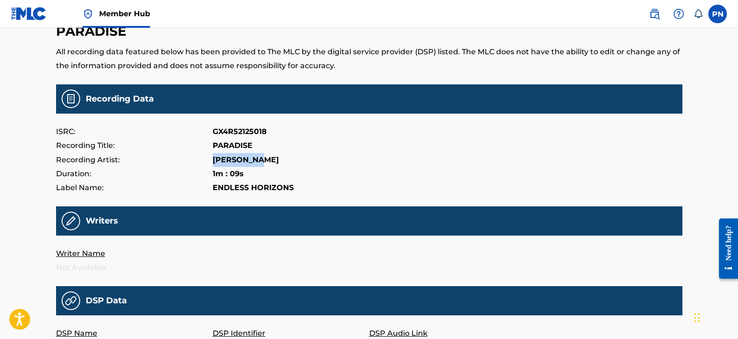
drag, startPoint x: 266, startPoint y: 158, endPoint x: 175, endPoint y: 163, distance: 90.5
click at [175, 163] on div "Recording Artist: [PERSON_NAME]" at bounding box center [369, 160] width 627 height 14
copy div "[PERSON_NAME]"
